Goal: Task Accomplishment & Management: Use online tool/utility

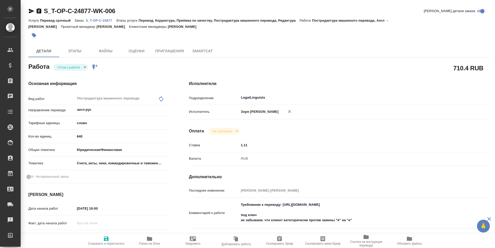
type textarea "x"
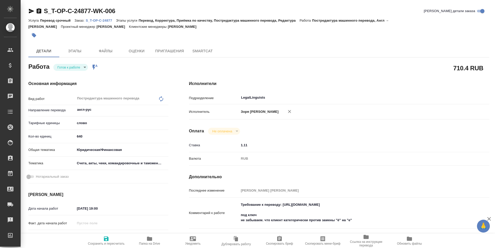
type textarea "x"
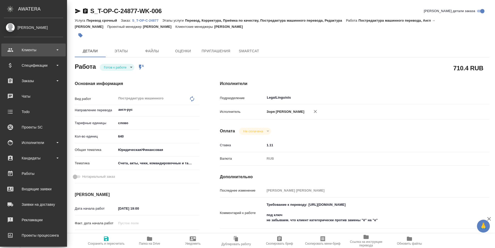
type textarea "x"
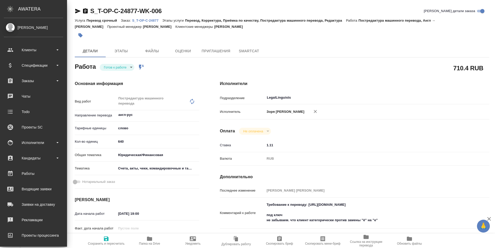
type textarea "x"
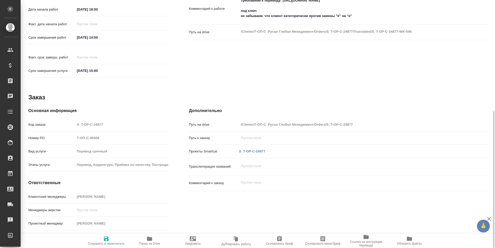
type textarea "x"
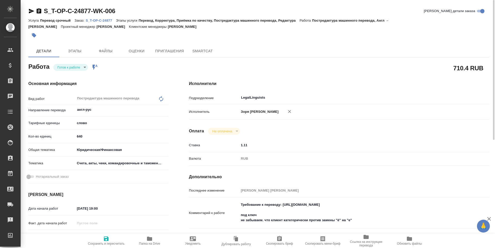
type textarea "x"
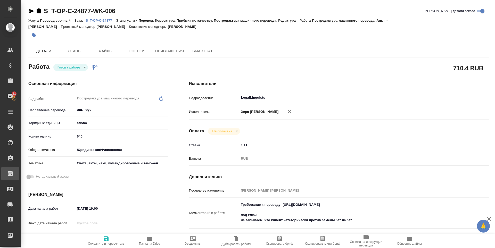
type textarea "x"
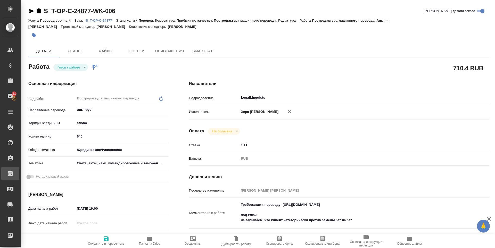
type textarea "x"
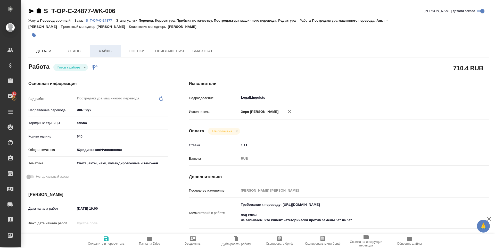
type textarea "x"
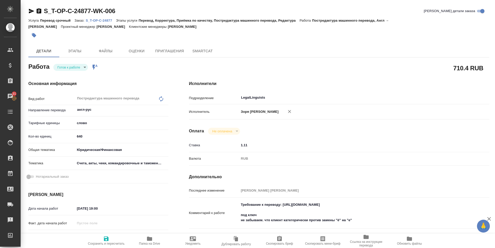
scroll to position [112, 0]
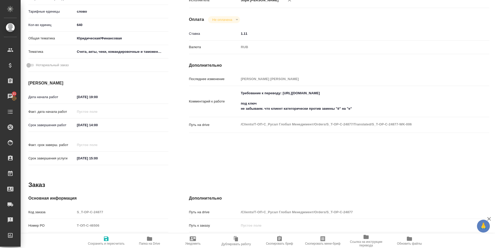
click at [150, 240] on icon "button" at bounding box center [149, 239] width 5 height 4
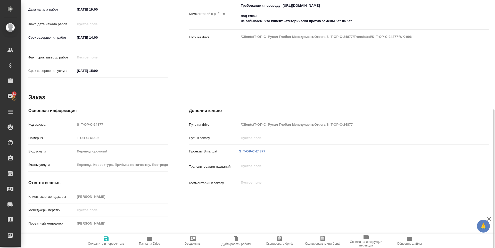
click at [254, 150] on link "S_T-OP-C-24877" at bounding box center [252, 152] width 26 height 4
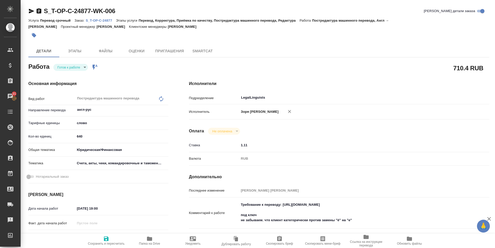
click at [30, 13] on icon "button" at bounding box center [31, 11] width 6 height 6
type textarea "x"
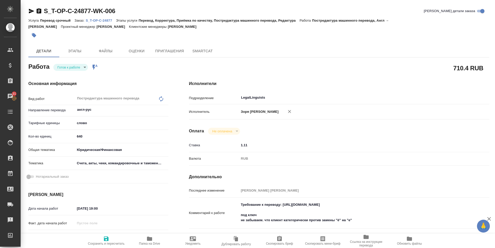
type textarea "x"
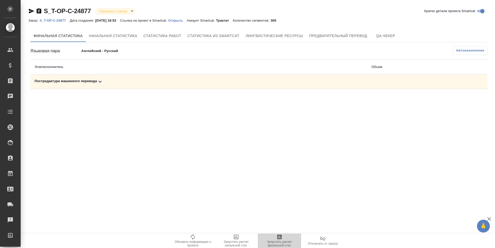
click at [282, 237] on icon "button" at bounding box center [279, 237] width 5 height 5
